Goal: Information Seeking & Learning: Learn about a topic

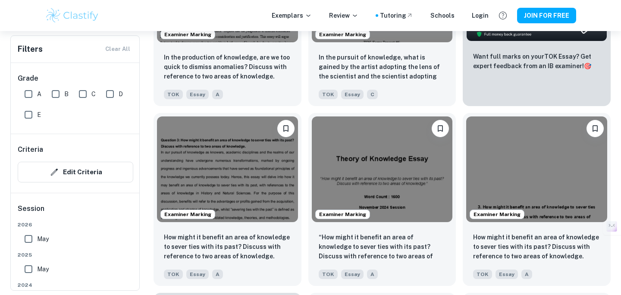
scroll to position [308, 0]
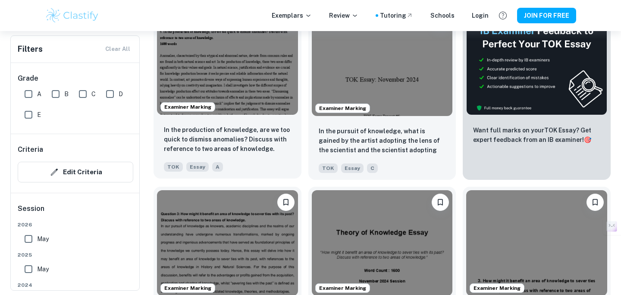
click at [246, 84] on img at bounding box center [227, 62] width 141 height 106
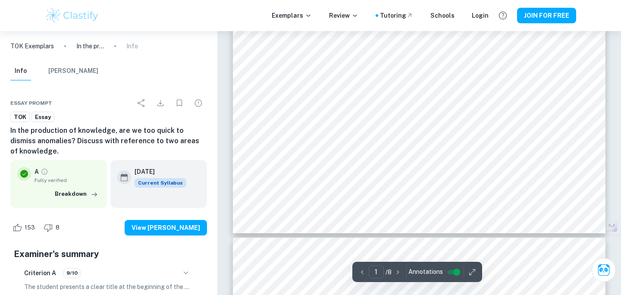
scroll to position [313, 0]
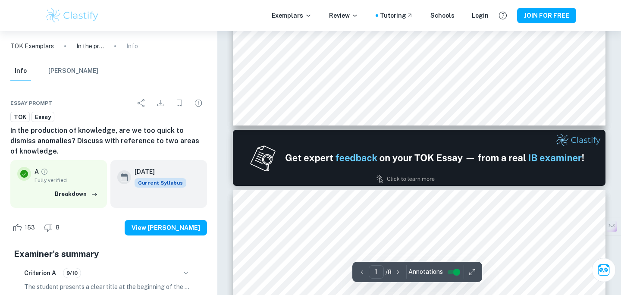
type input "2"
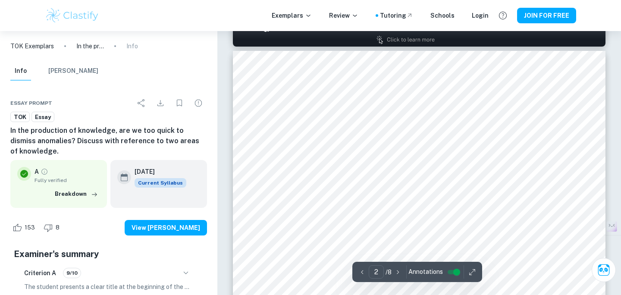
scroll to position [596, 0]
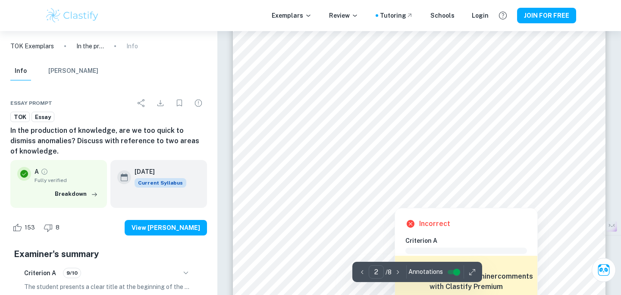
click at [426, 202] on div at bounding box center [394, 201] width 122 height 8
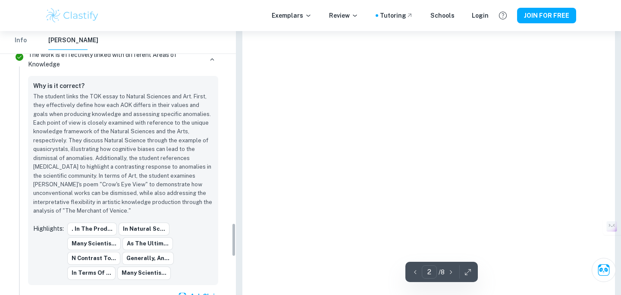
scroll to position [1504, 0]
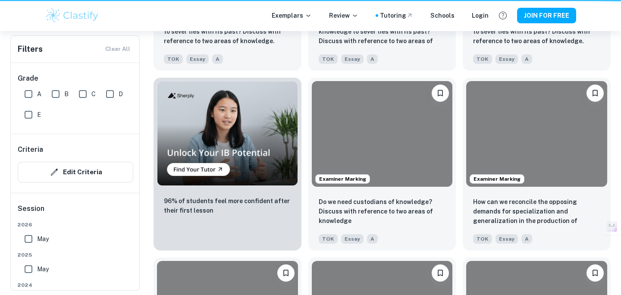
scroll to position [308, 0]
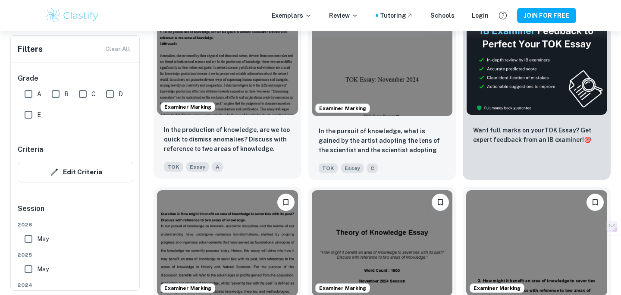
click at [258, 63] on img at bounding box center [227, 62] width 141 height 106
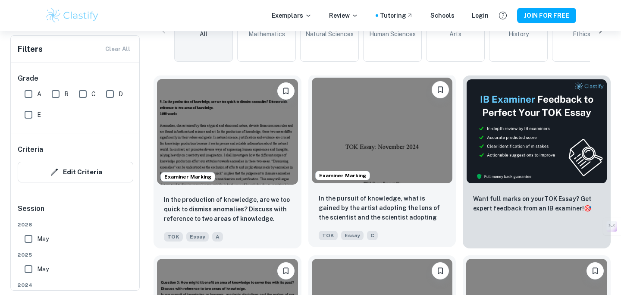
scroll to position [221, 0]
